Goal: Check status: Check status

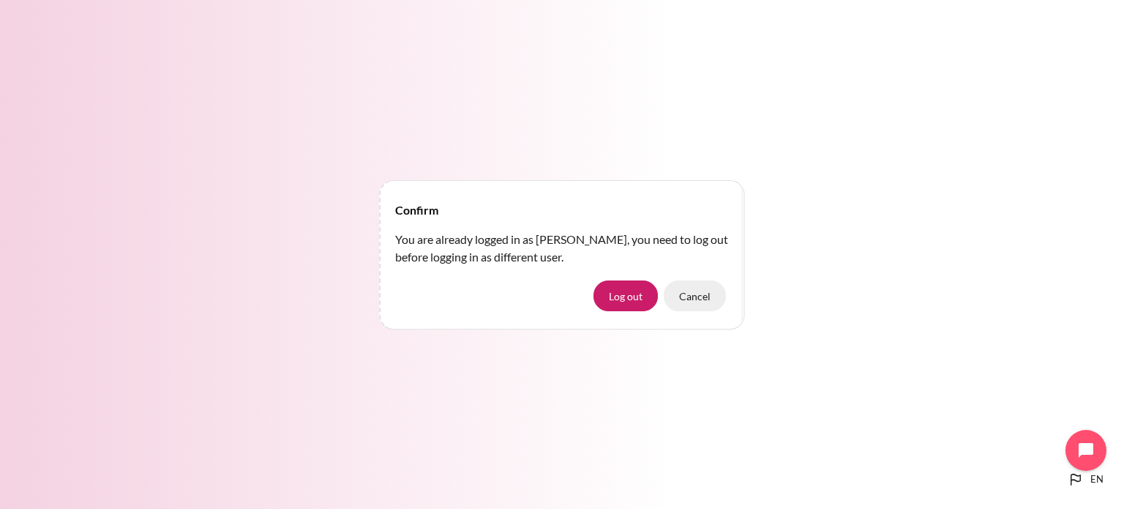
drag, startPoint x: 694, startPoint y: 298, endPoint x: 696, endPoint y: 307, distance: 9.6
click at [694, 301] on button "Cancel" at bounding box center [695, 295] width 62 height 31
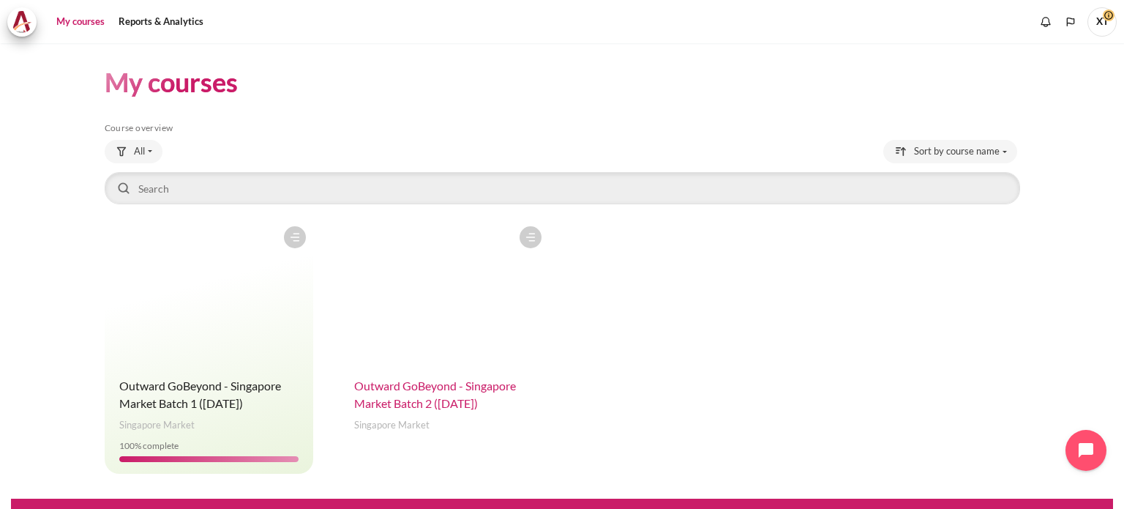
click at [420, 389] on span "Outward GoBeyond - Singapore Market Batch 2 (Sep 2025)" at bounding box center [435, 393] width 162 height 31
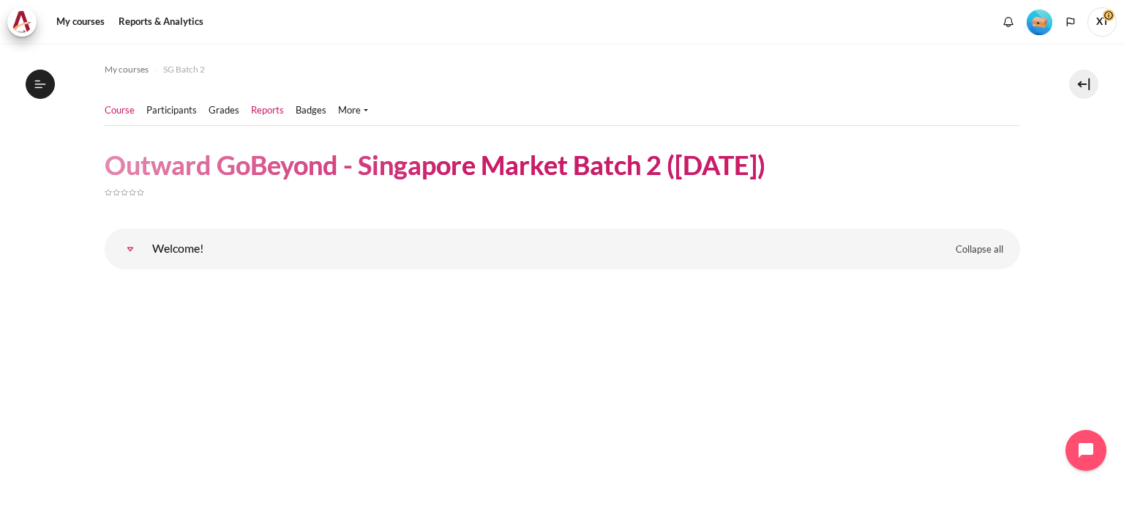
click at [263, 113] on link "Reports" at bounding box center [267, 110] width 33 height 15
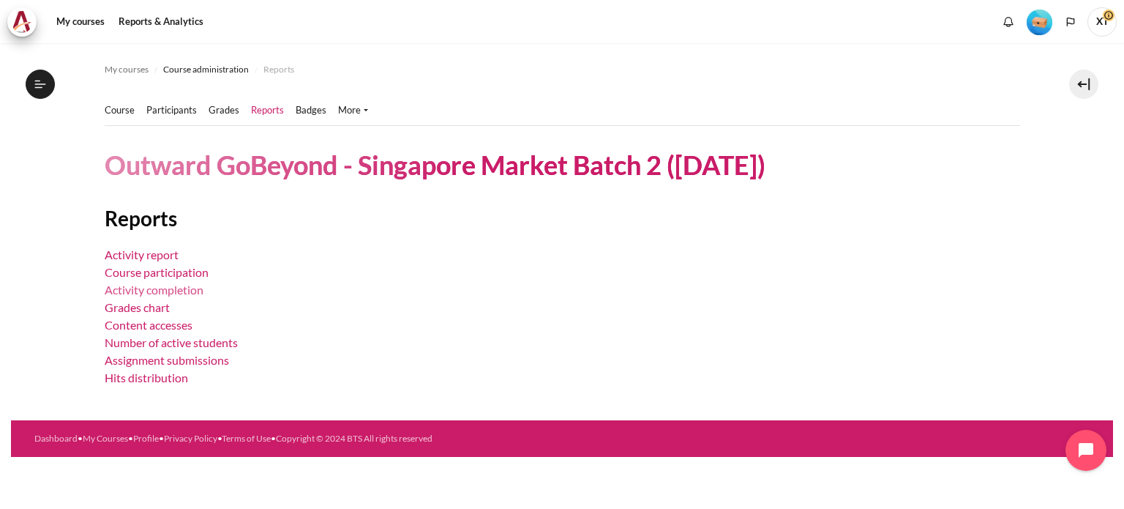
click at [170, 292] on link "Activity completion" at bounding box center [154, 289] width 99 height 14
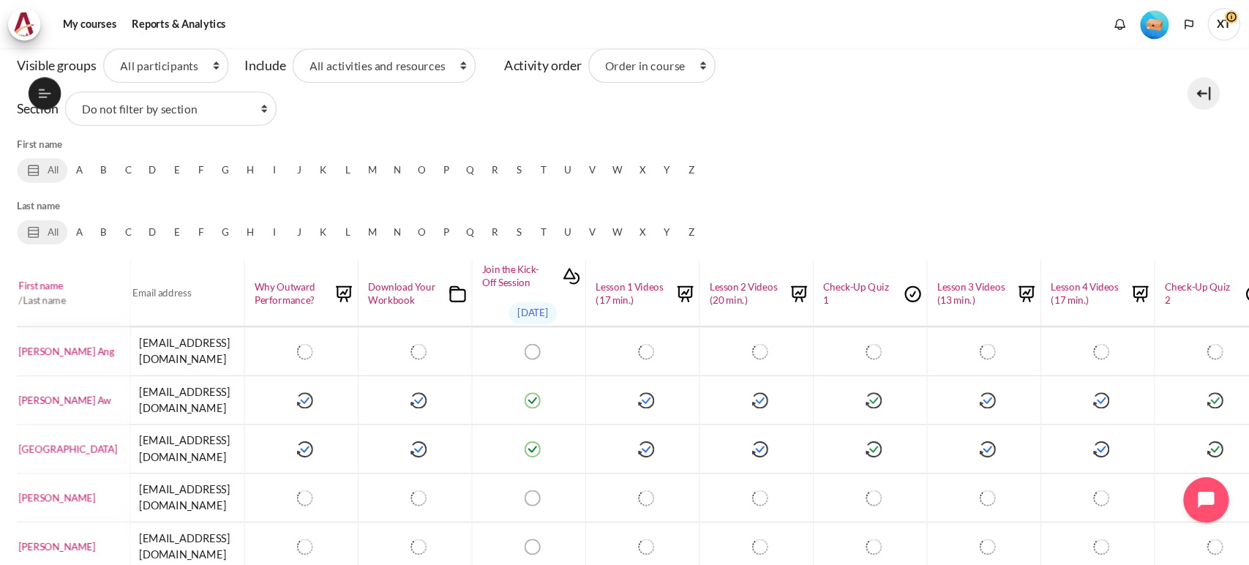
scroll to position [219, 133]
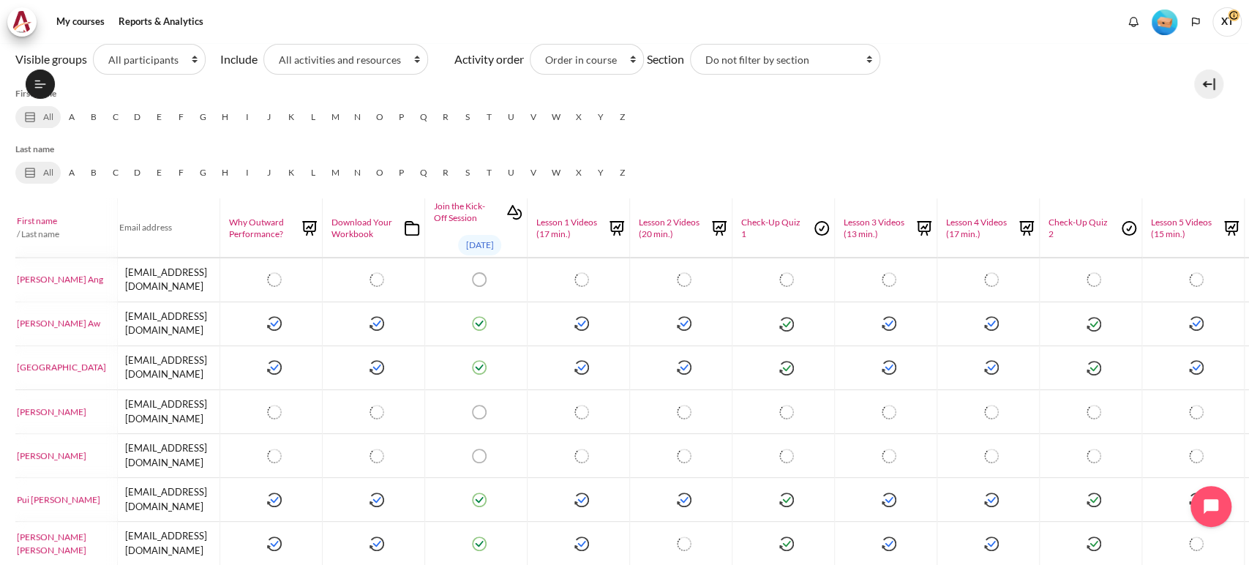
drag, startPoint x: 515, startPoint y: 554, endPoint x: 526, endPoint y: 555, distance: 11.0
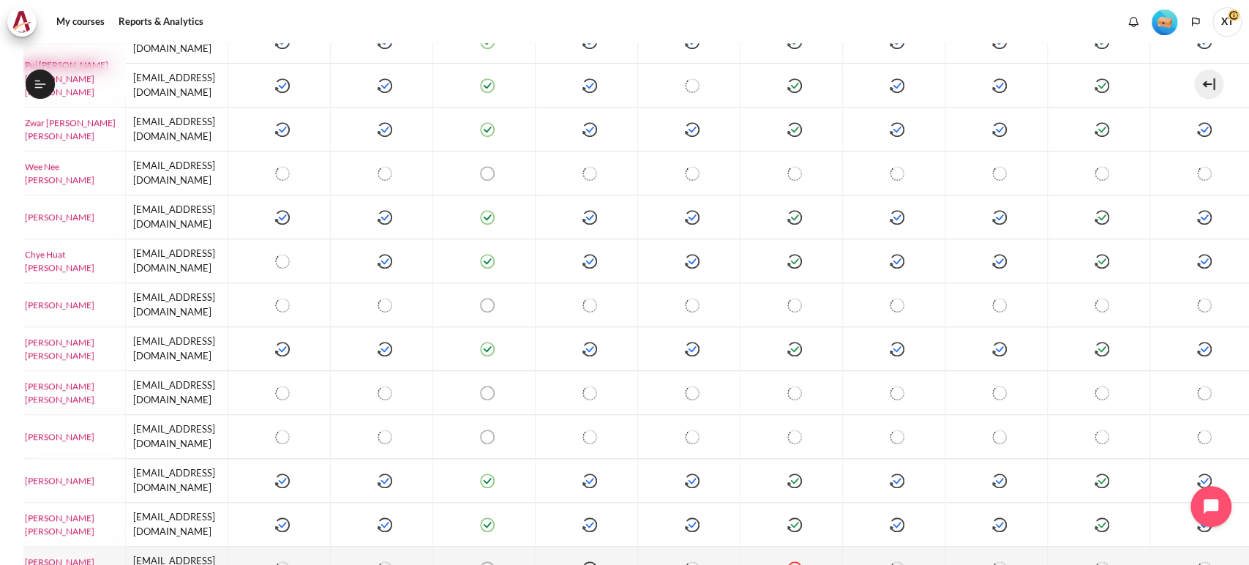
scroll to position [650, 125]
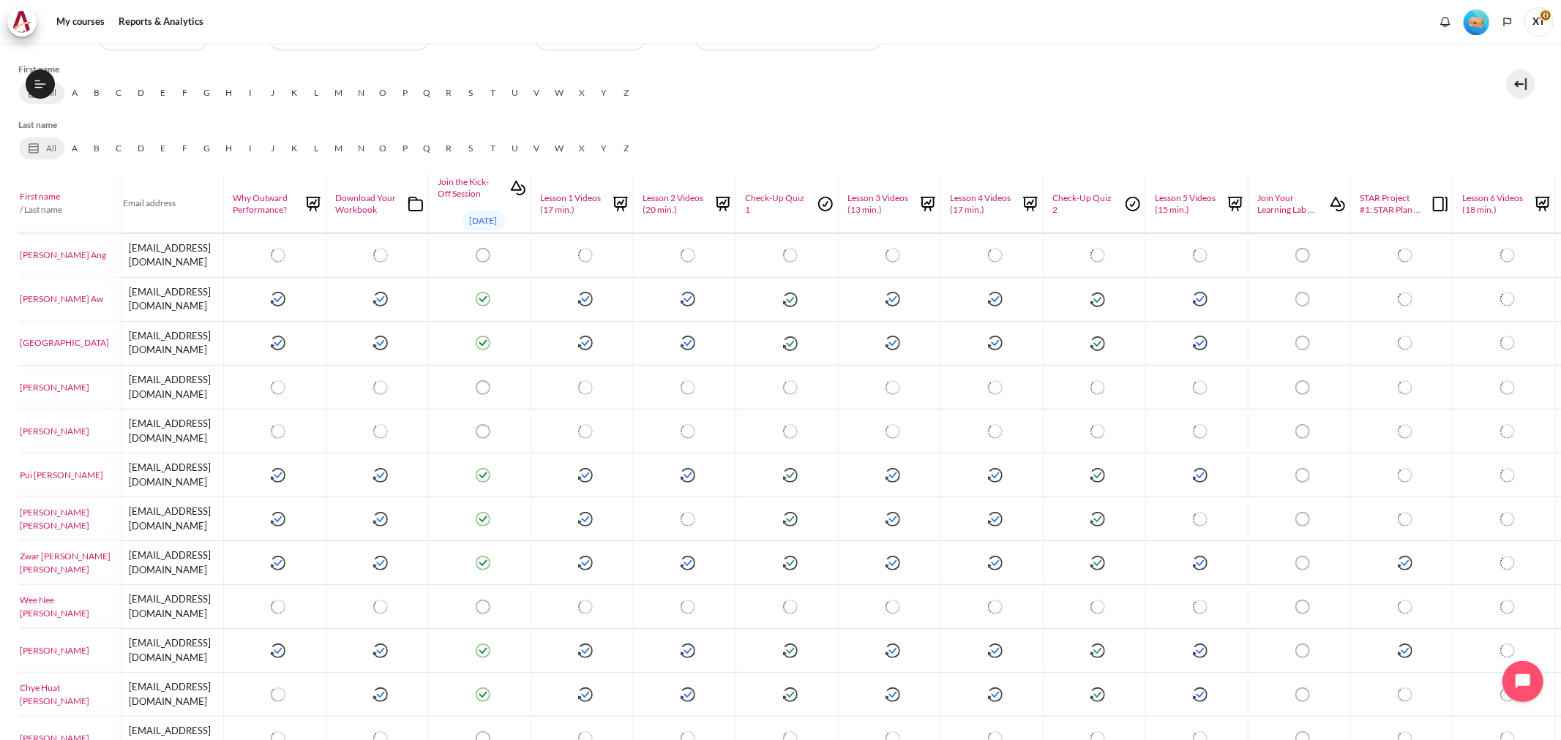
scroll to position [244, 127]
